Goal: Task Accomplishment & Management: Use online tool/utility

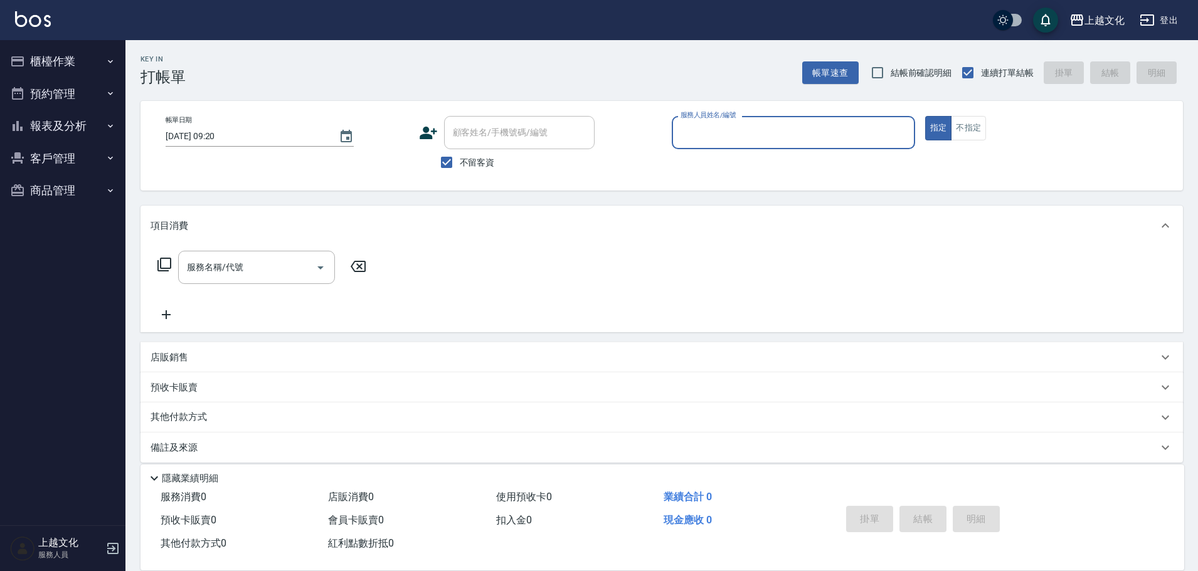
click at [32, 57] on button "櫃檯作業" at bounding box center [62, 61] width 115 height 33
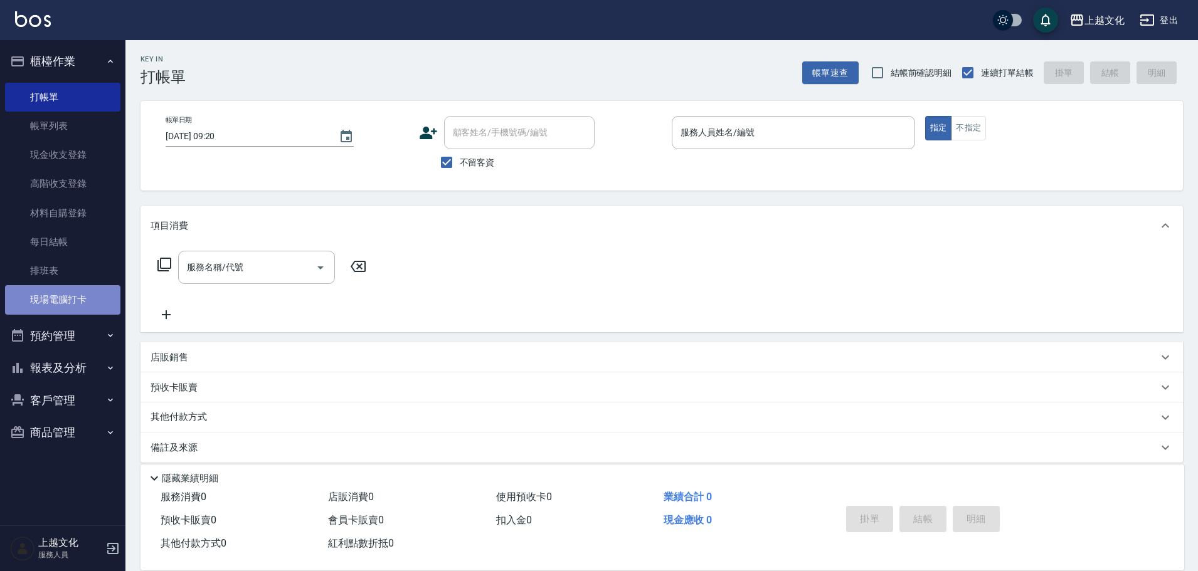
click at [100, 297] on link "現場電腦打卡" at bounding box center [62, 299] width 115 height 29
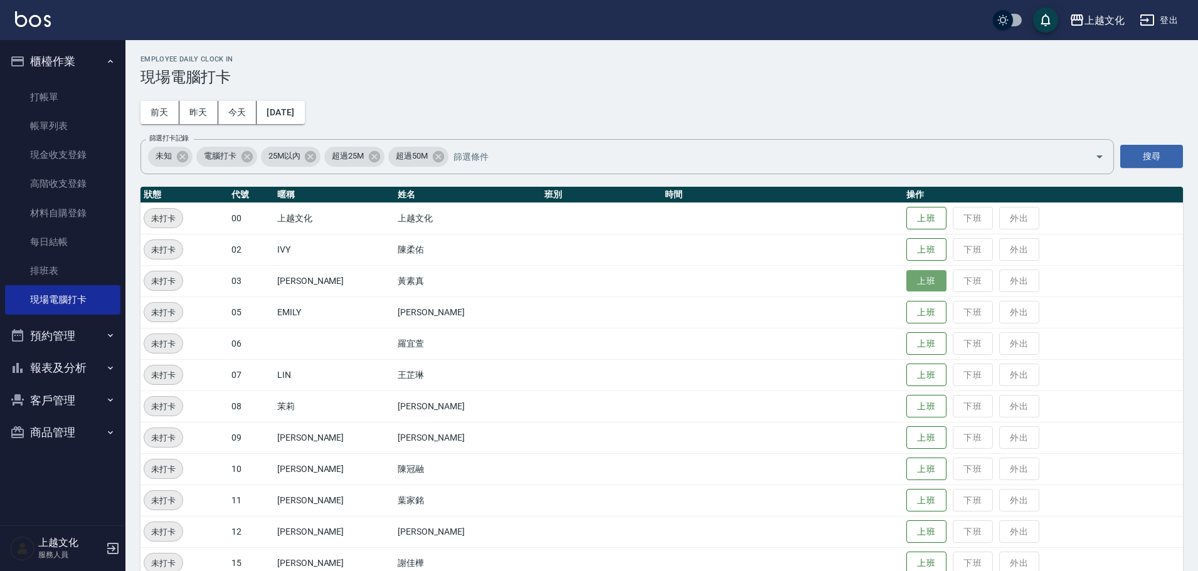
click at [908, 280] on button "上班" at bounding box center [926, 281] width 40 height 22
click at [912, 404] on button "上班" at bounding box center [926, 407] width 40 height 22
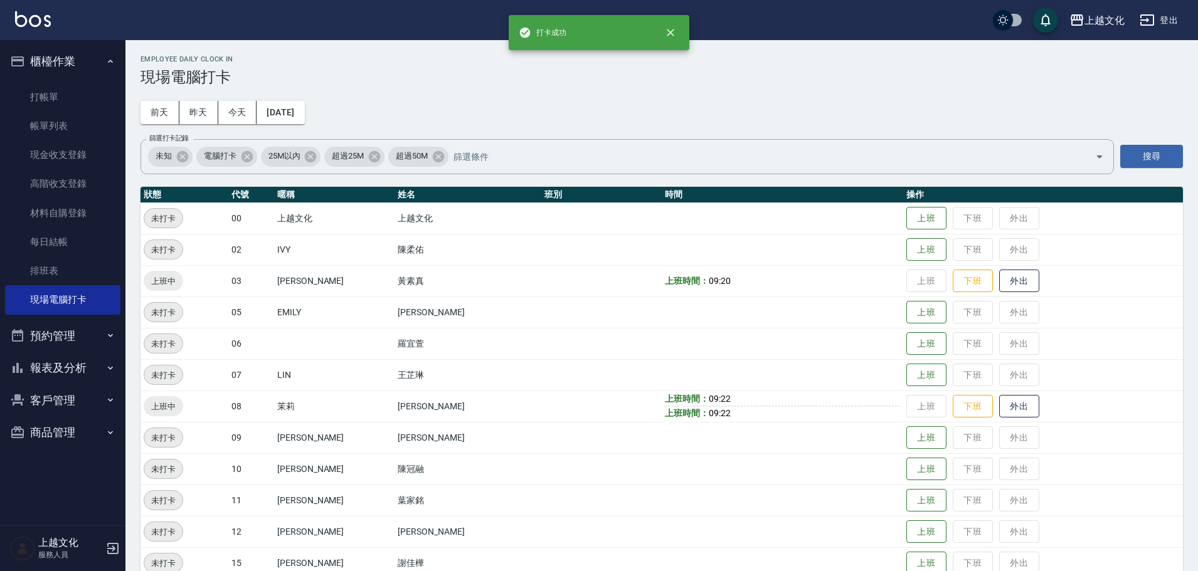
click at [920, 406] on td "上班 下班 外出" at bounding box center [1043, 406] width 280 height 31
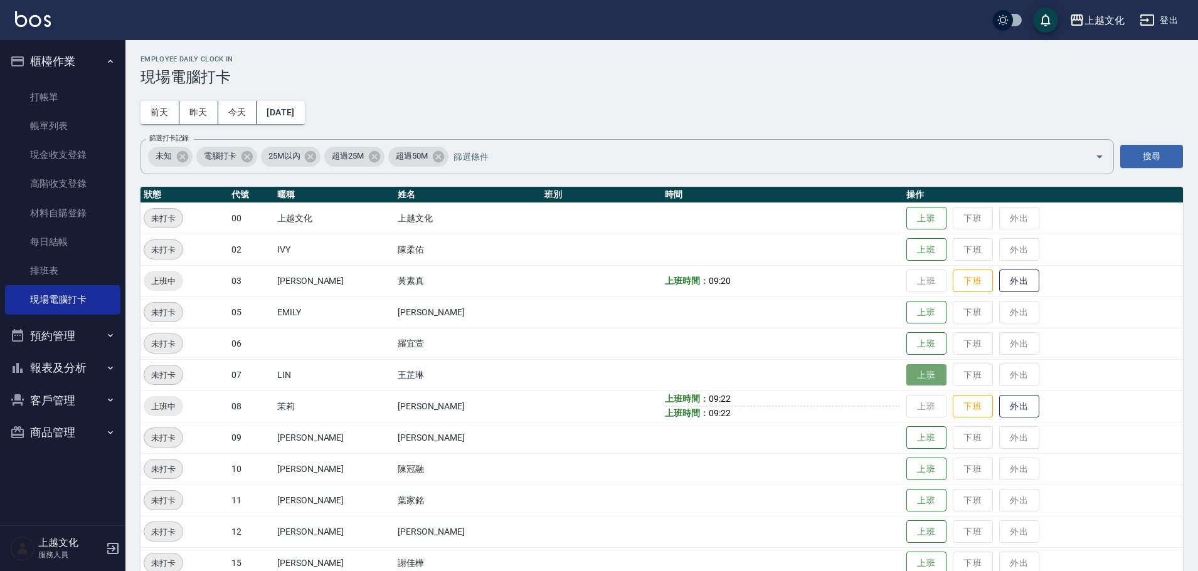
click at [906, 375] on button "上班" at bounding box center [926, 375] width 40 height 22
click at [917, 305] on button "上班" at bounding box center [926, 313] width 40 height 22
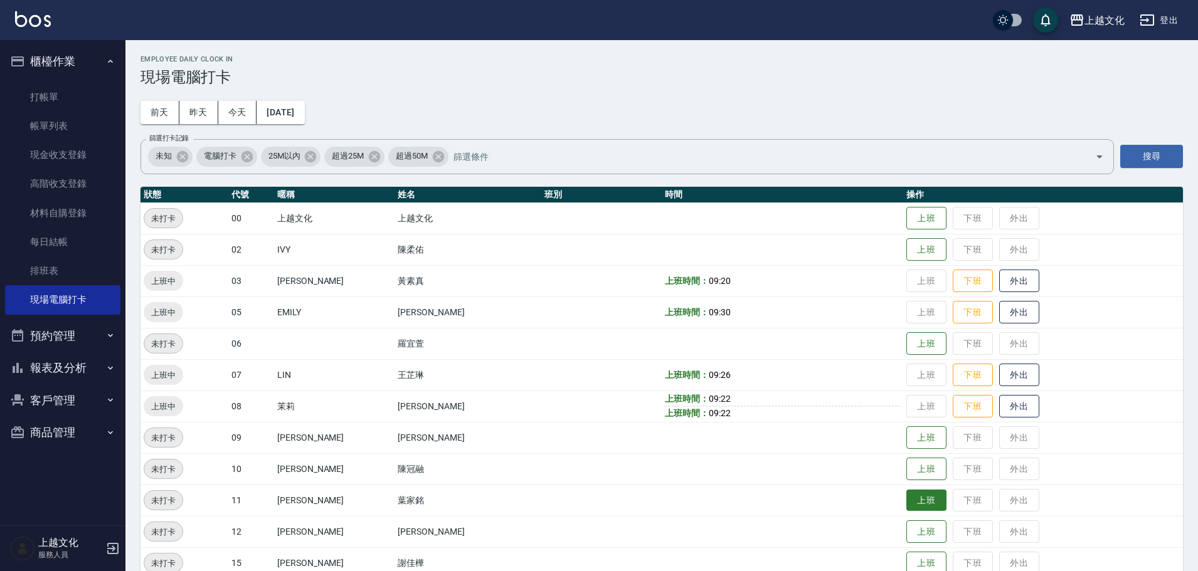
click at [910, 497] on button "上班" at bounding box center [926, 501] width 40 height 22
